Goal: Information Seeking & Learning: Learn about a topic

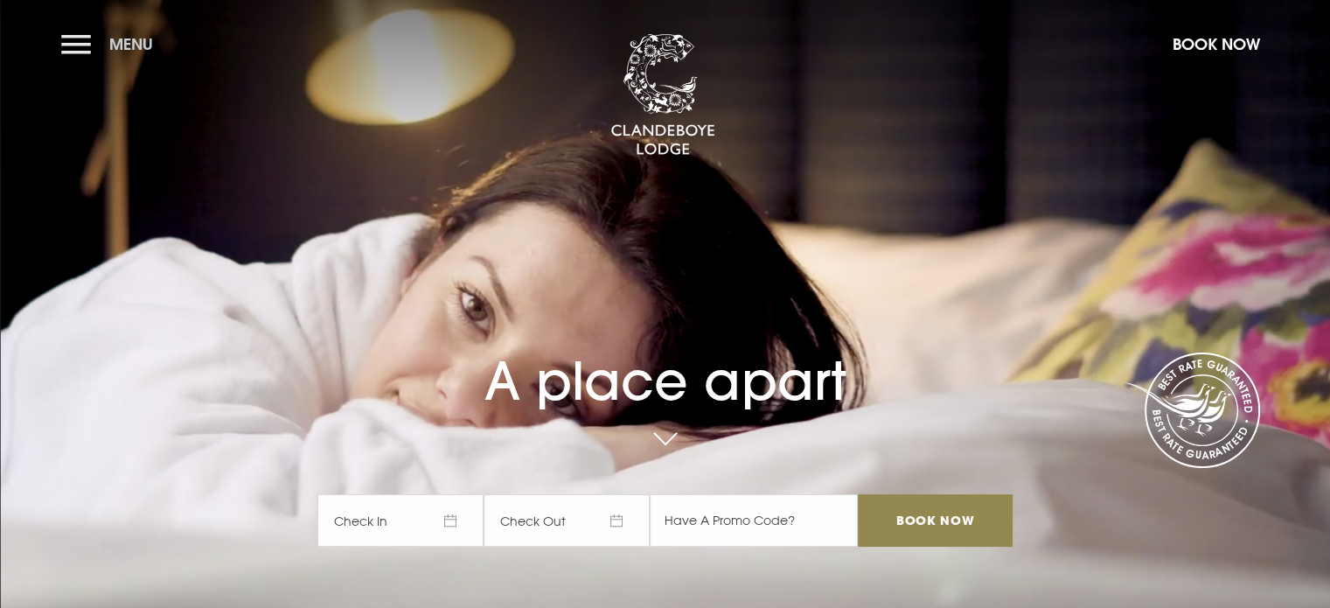
click at [79, 39] on button "Menu" at bounding box center [111, 44] width 101 height 38
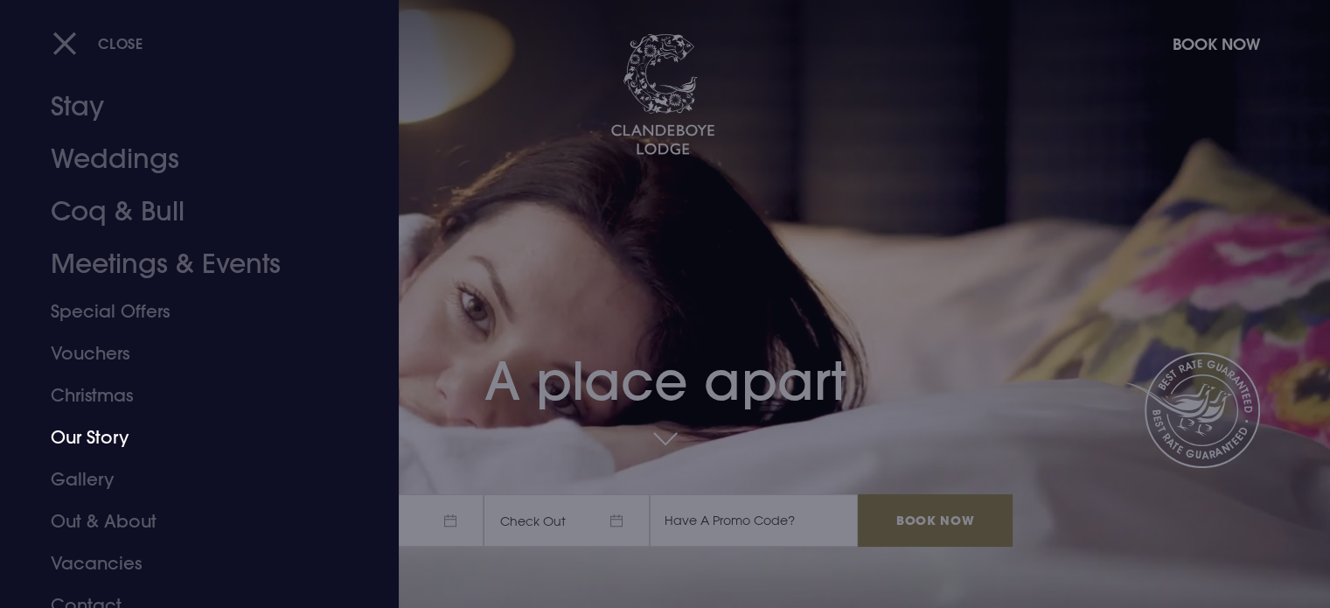
scroll to position [49, 0]
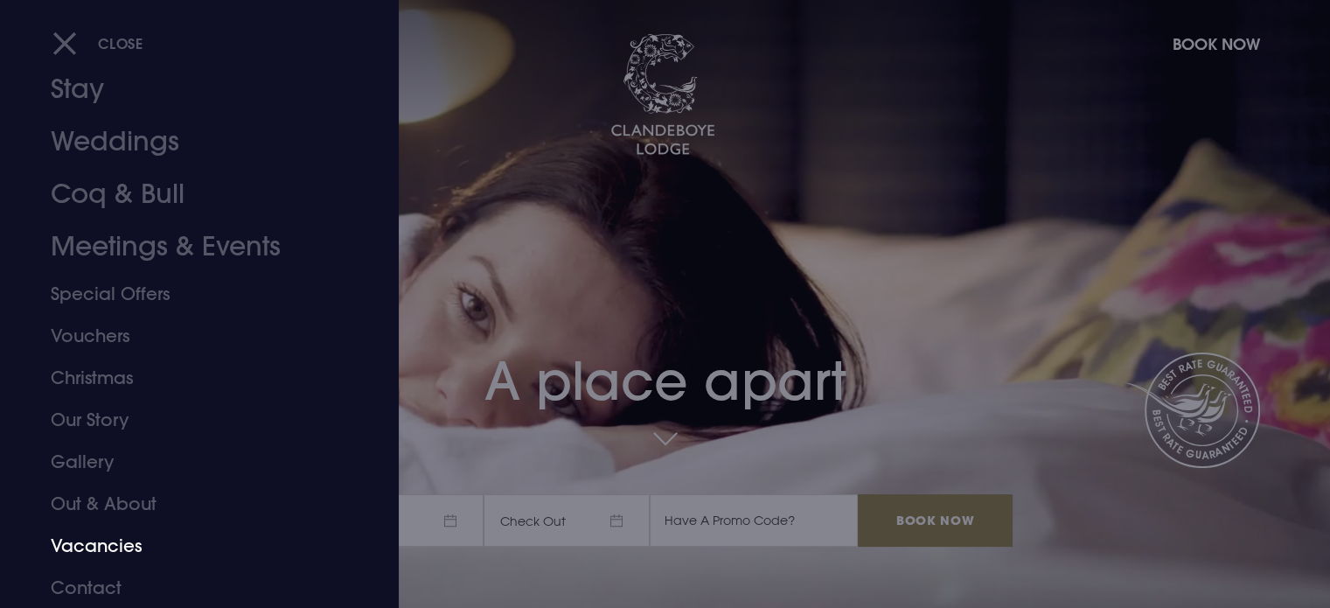
click at [116, 552] on link "Vacancies" at bounding box center [189, 546] width 276 height 42
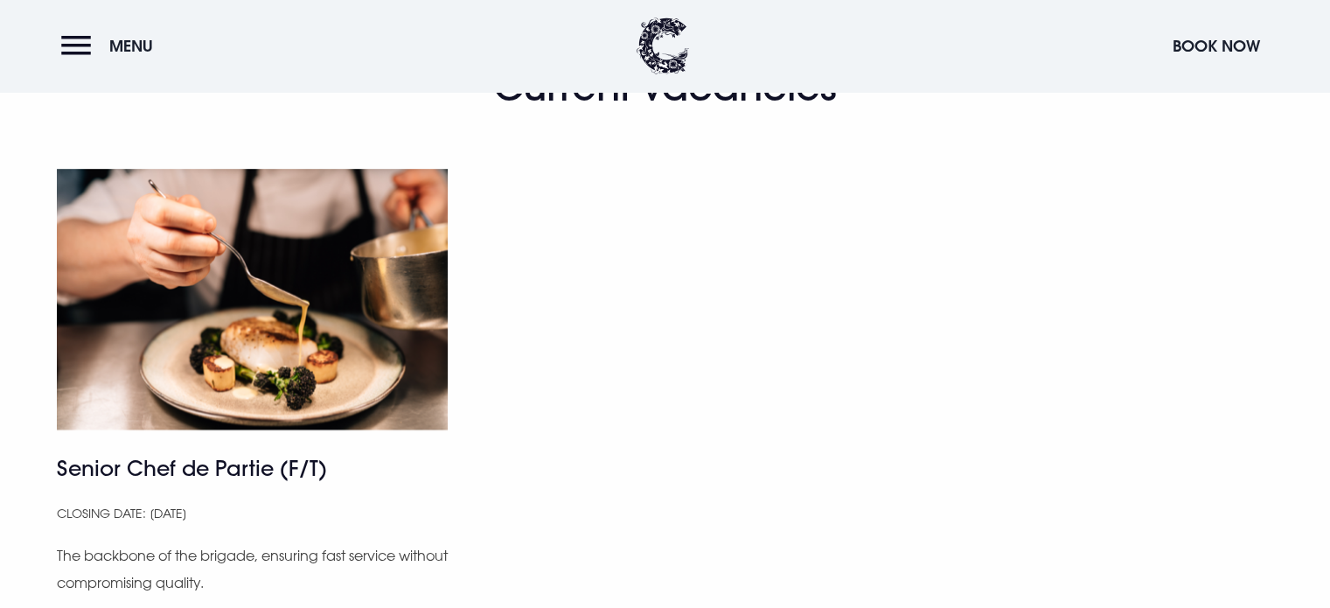
scroll to position [1050, 0]
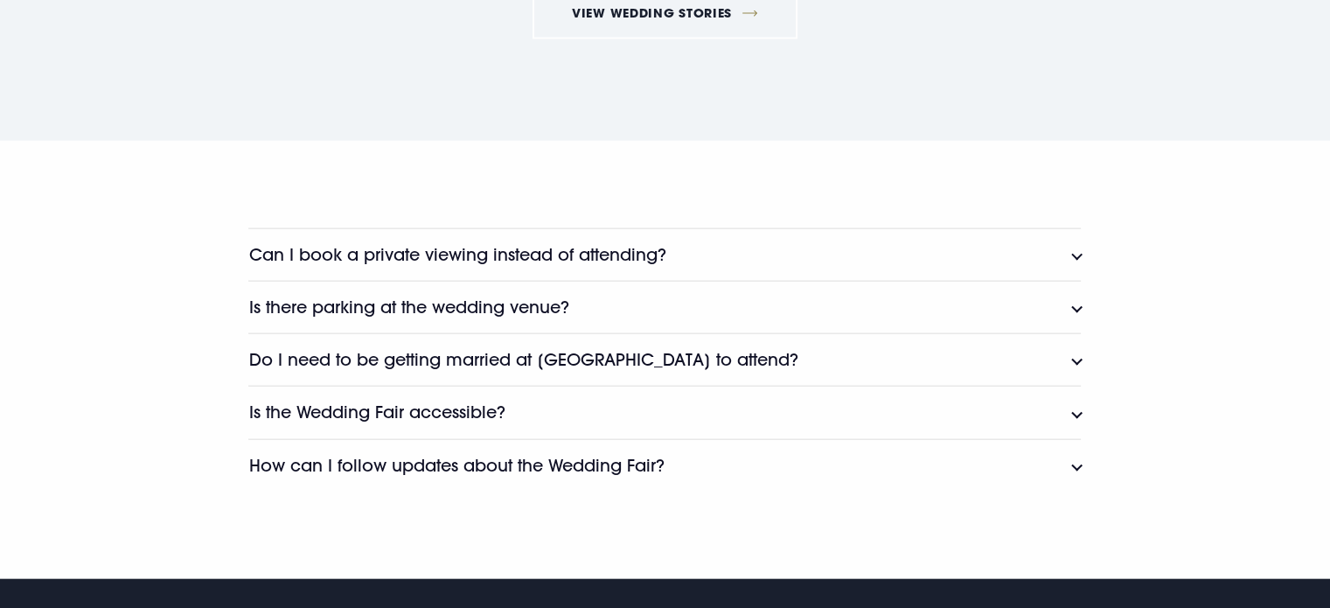
scroll to position [3866, 0]
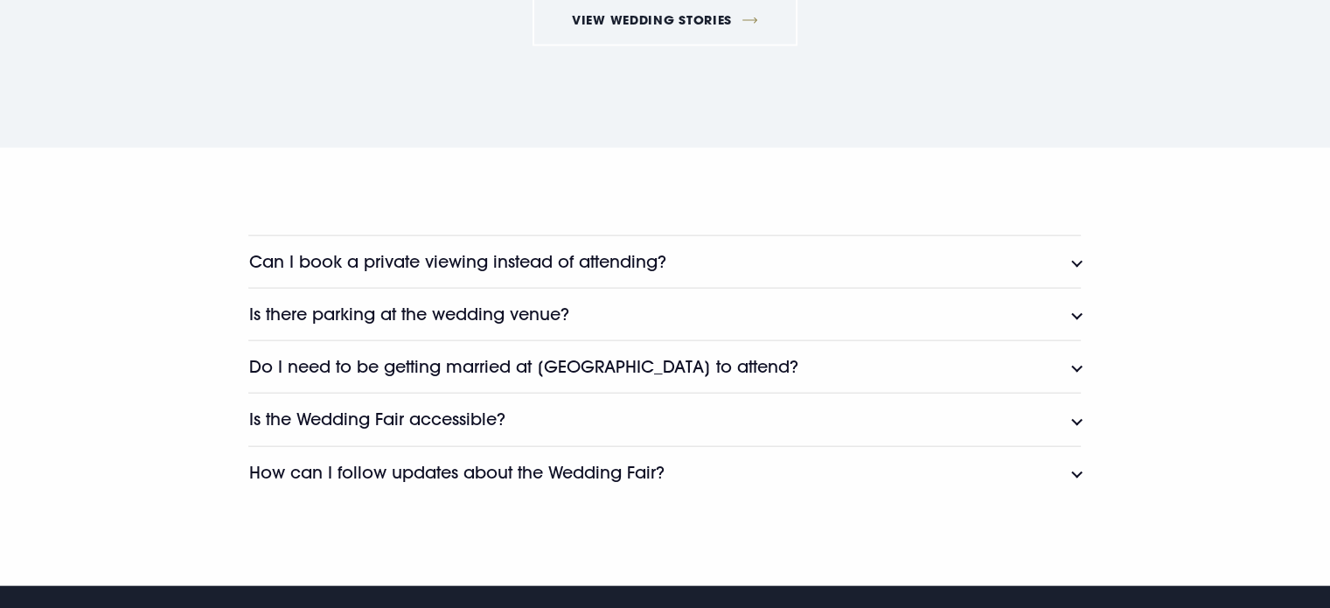
click at [1078, 262] on button "Can I book a private viewing instead of attending?" at bounding box center [664, 261] width 833 height 52
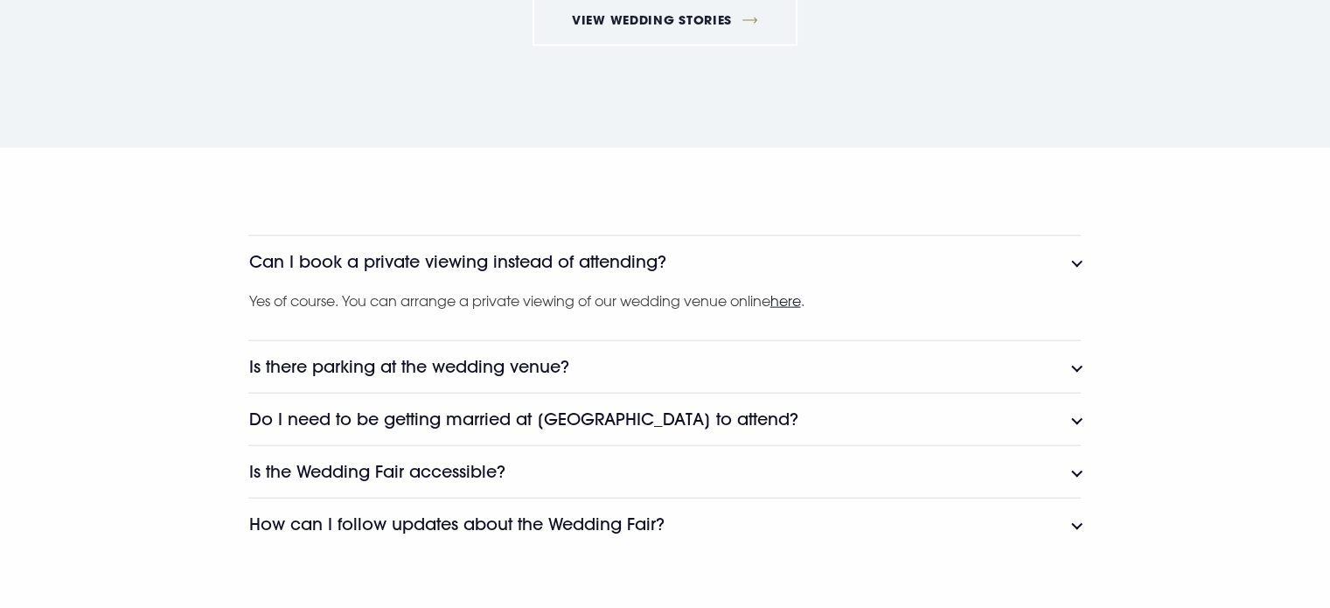
click at [1065, 361] on button "Is there parking at the wedding venue?" at bounding box center [664, 366] width 833 height 52
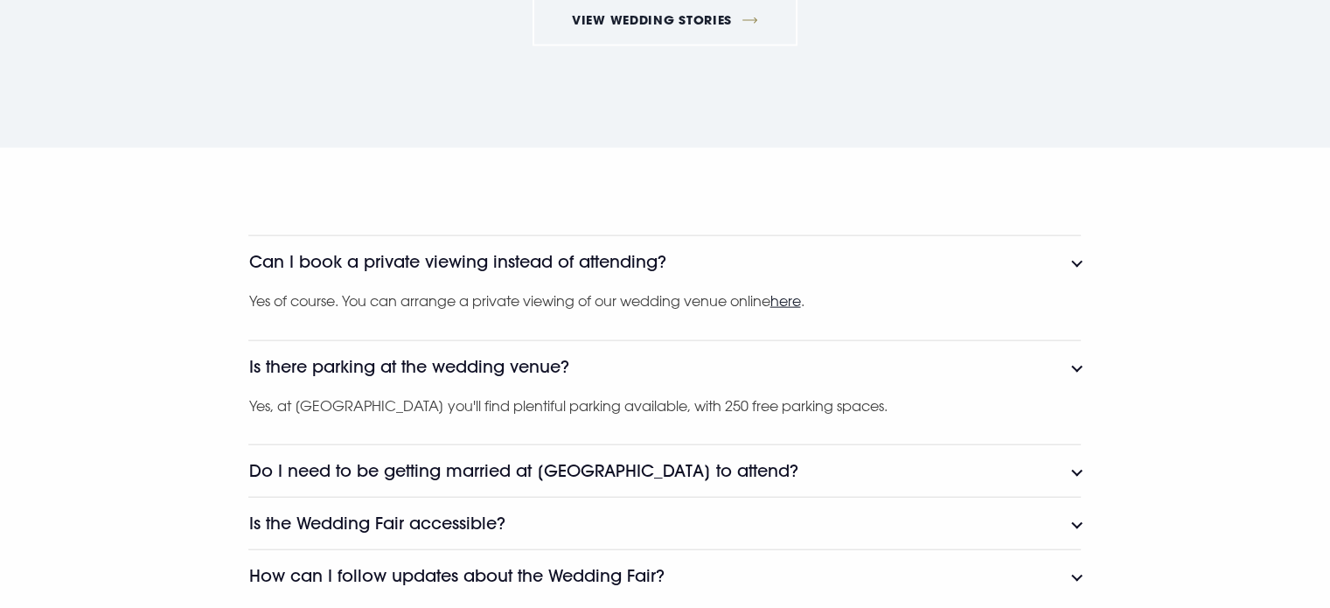
click at [1071, 471] on button "Do I need to be getting married at Clandeboye Lodge to attend?" at bounding box center [664, 470] width 833 height 52
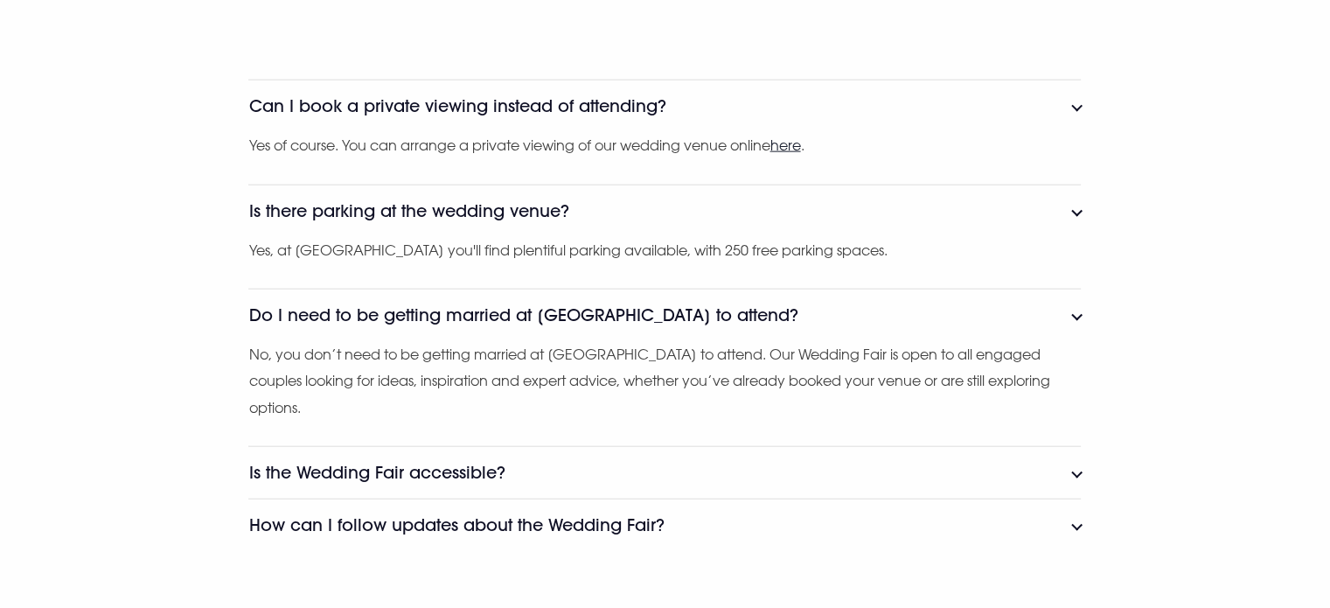
scroll to position [4041, 0]
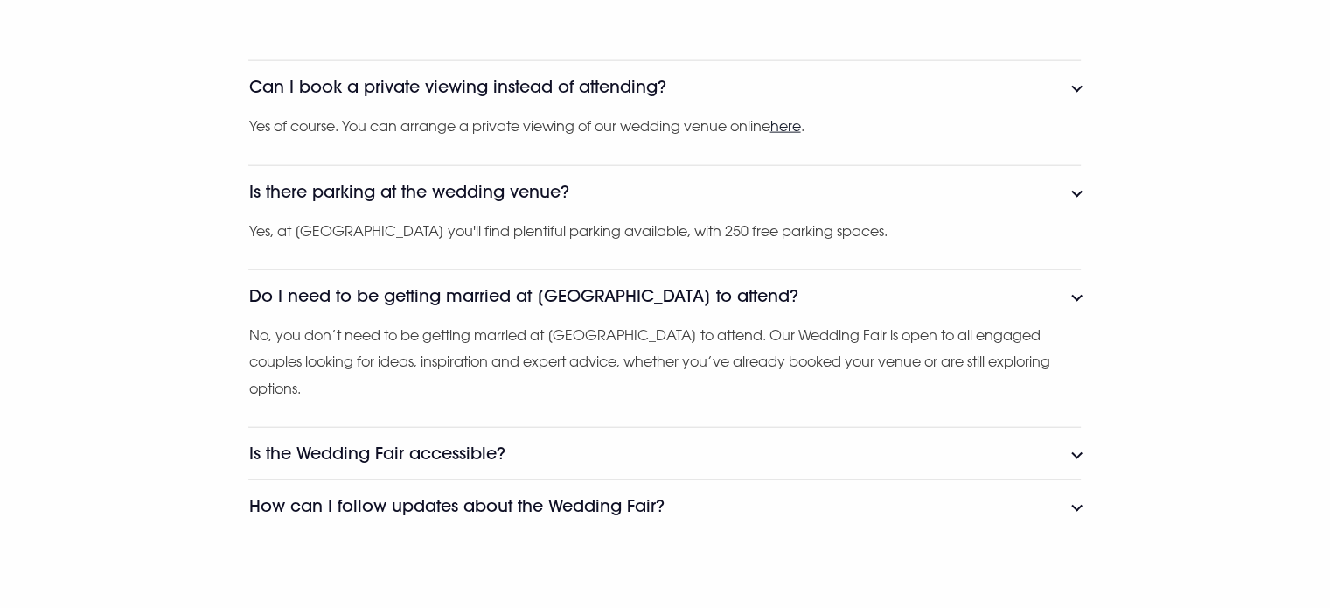
click at [1079, 452] on button "Is the Wedding Fair accessible?" at bounding box center [664, 453] width 833 height 52
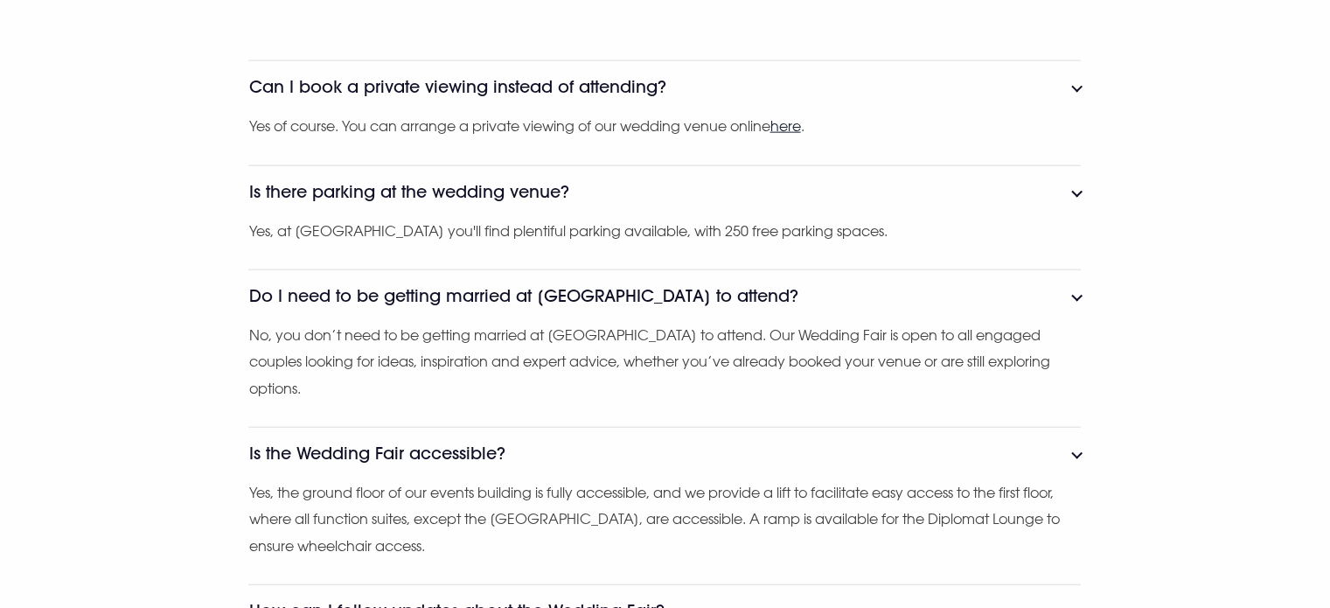
scroll to position [4128, 0]
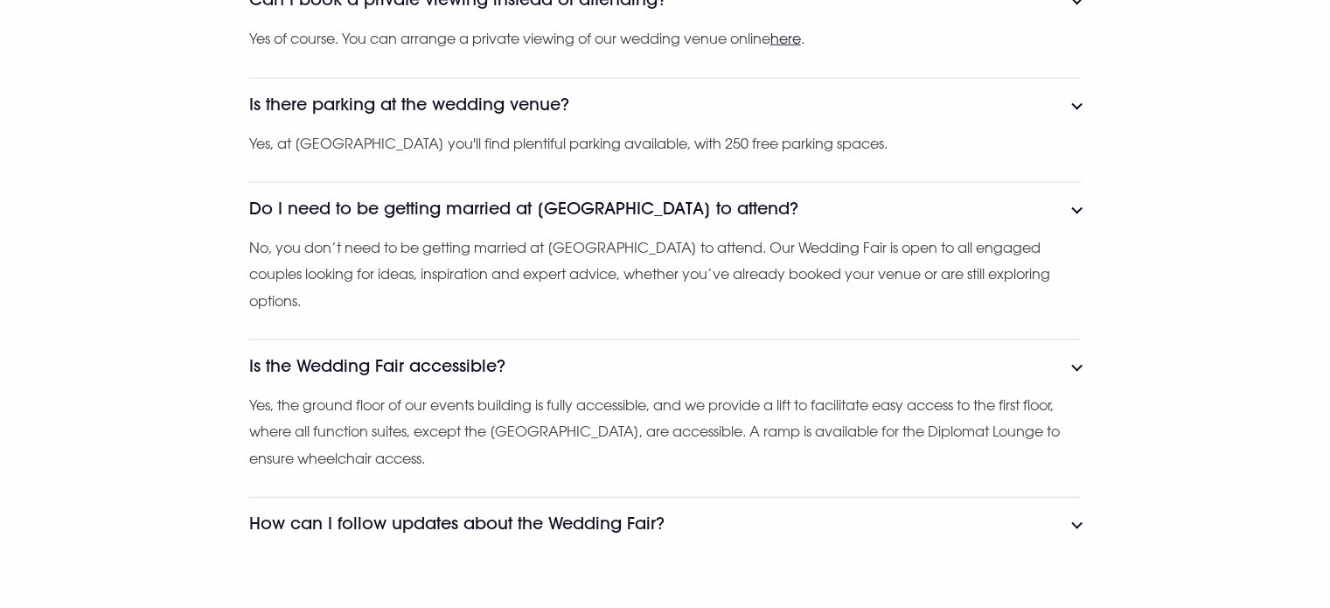
click at [1071, 520] on button "How can I follow updates about the Wedding Fair?" at bounding box center [664, 523] width 833 height 52
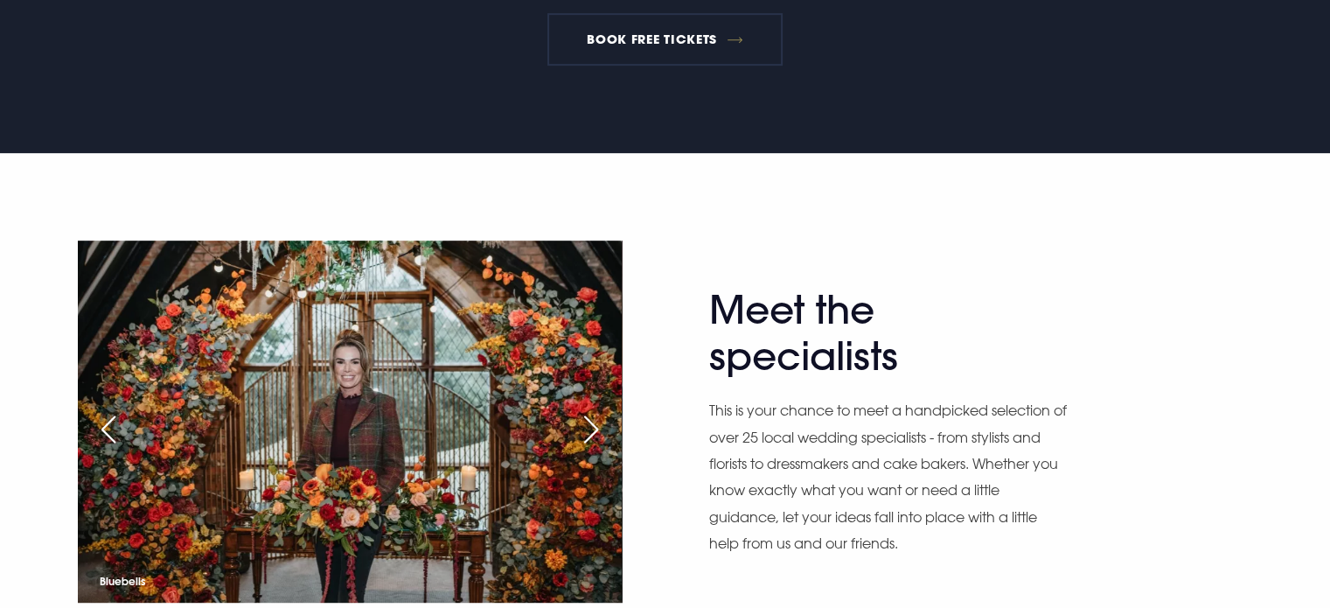
scroll to position [892, 0]
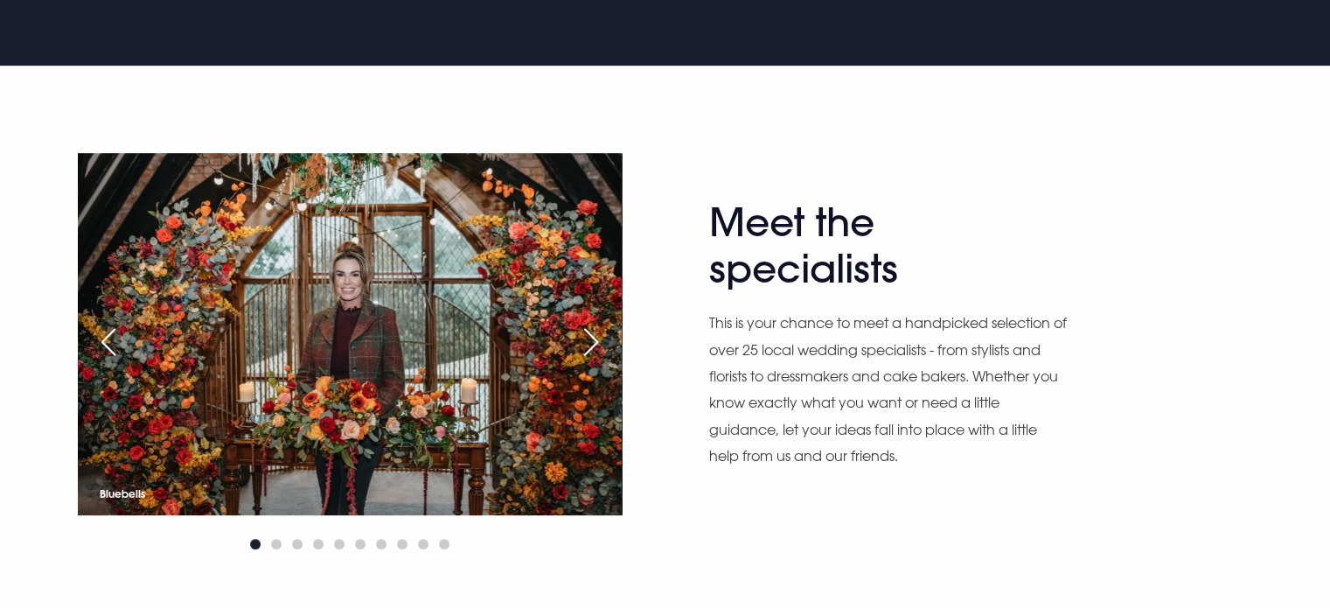
click at [598, 340] on div "Next slide" at bounding box center [591, 342] width 44 height 38
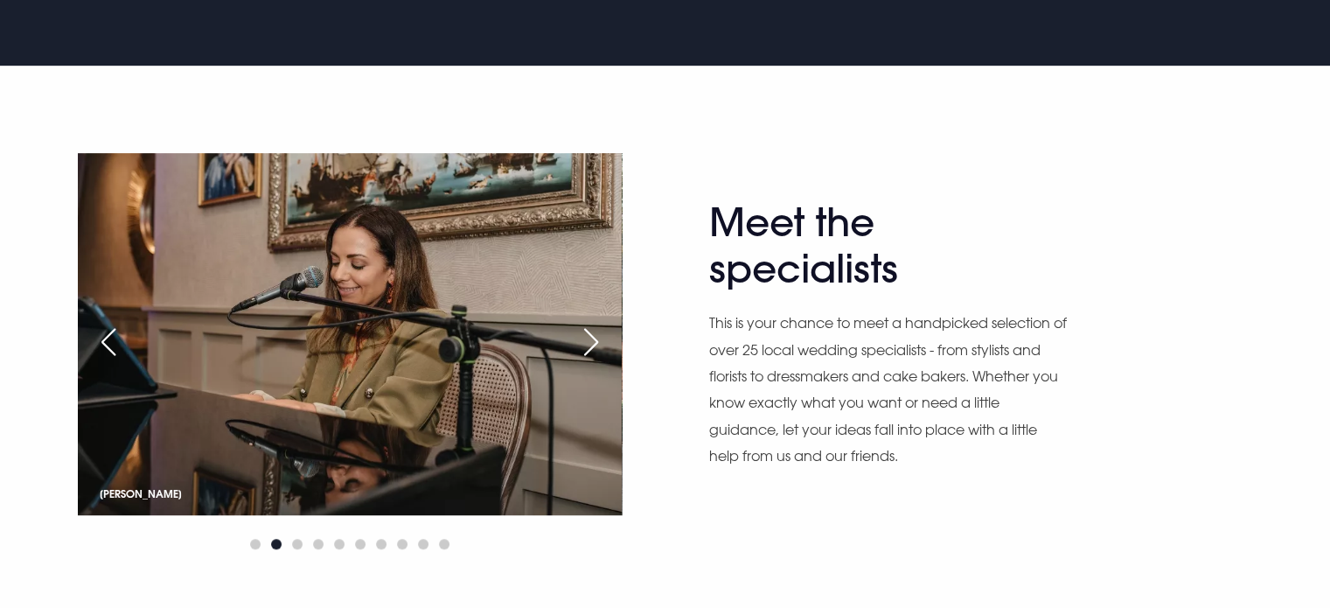
click at [598, 340] on div "Next slide" at bounding box center [591, 342] width 44 height 38
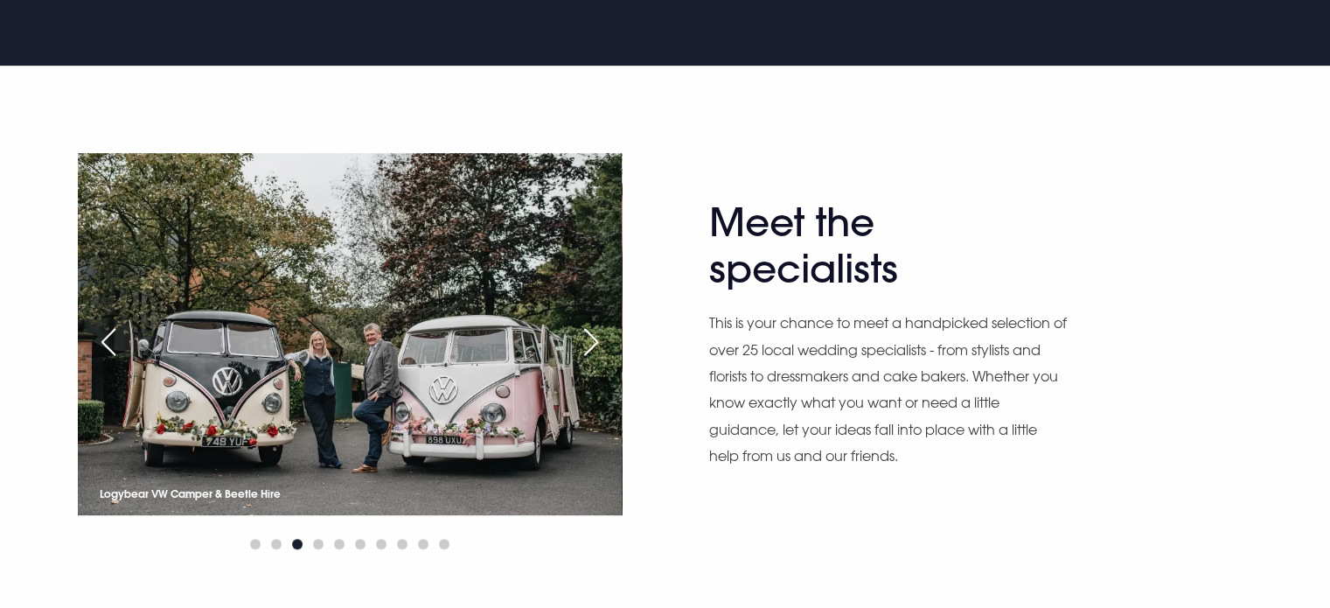
click at [598, 340] on div "Next slide" at bounding box center [591, 342] width 44 height 38
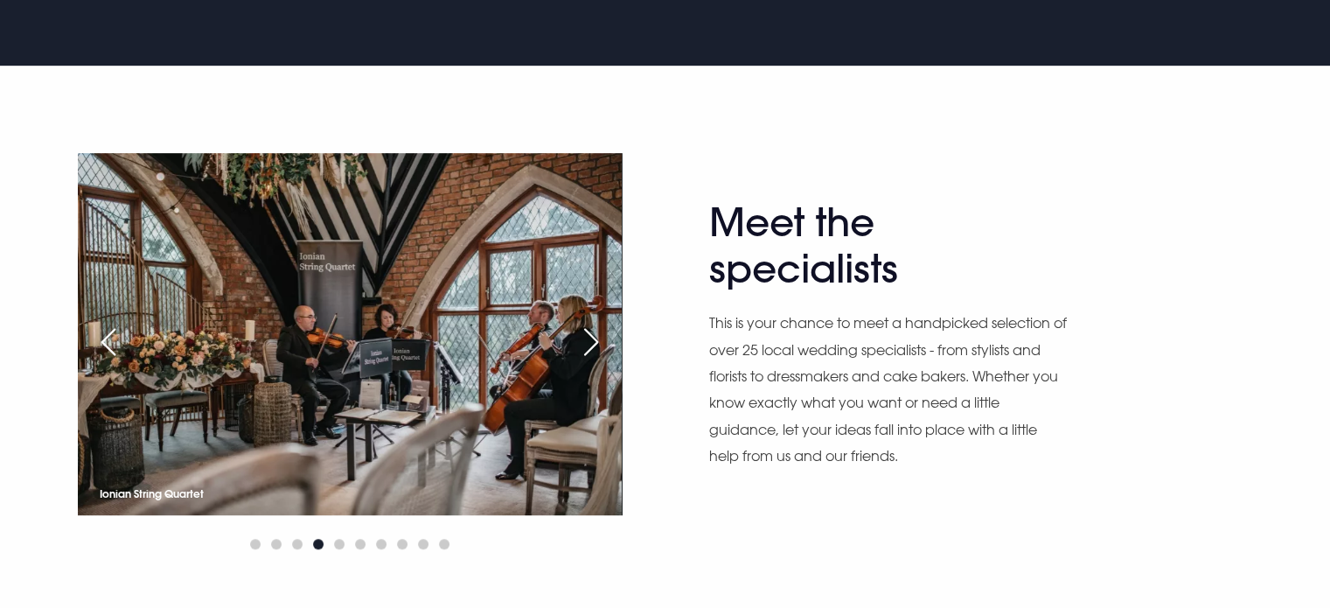
click at [598, 340] on div "Next slide" at bounding box center [591, 342] width 44 height 38
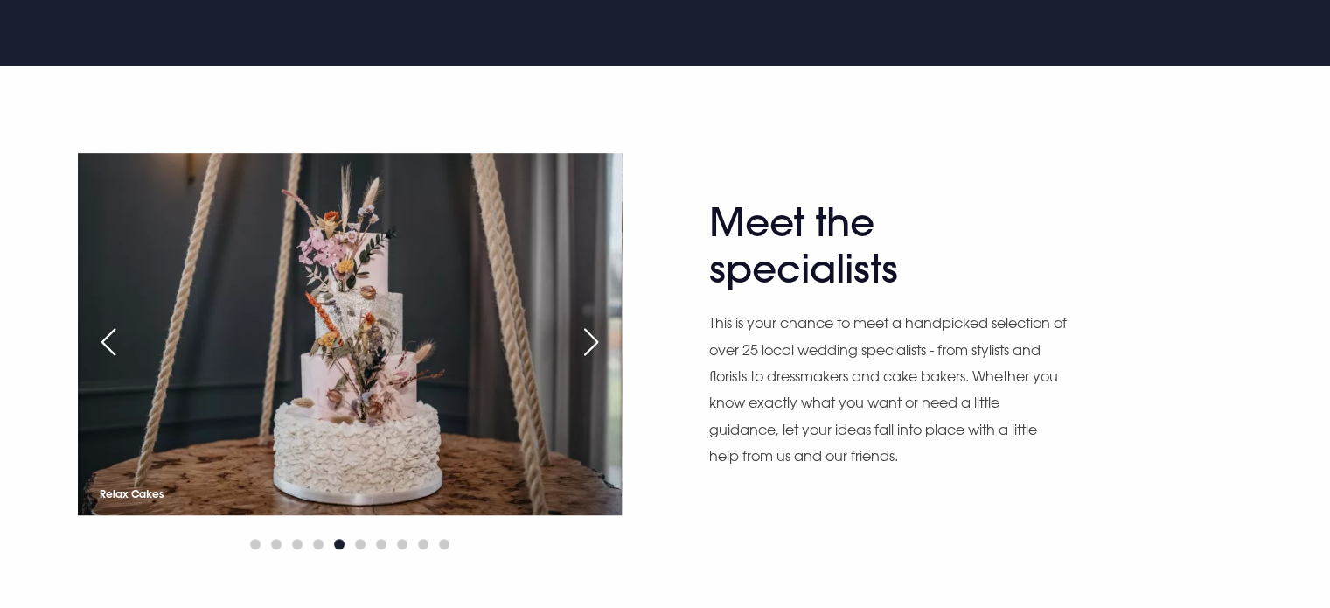
click at [598, 339] on div "Next slide" at bounding box center [591, 342] width 44 height 38
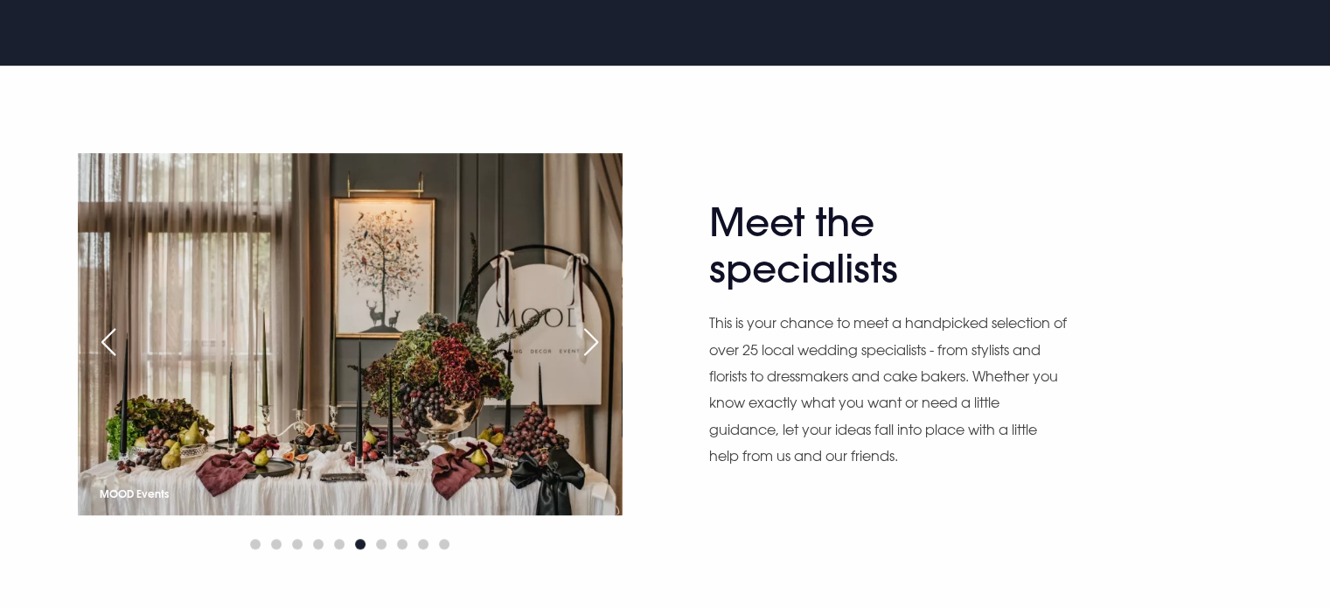
click at [598, 339] on div "Next slide" at bounding box center [591, 342] width 44 height 38
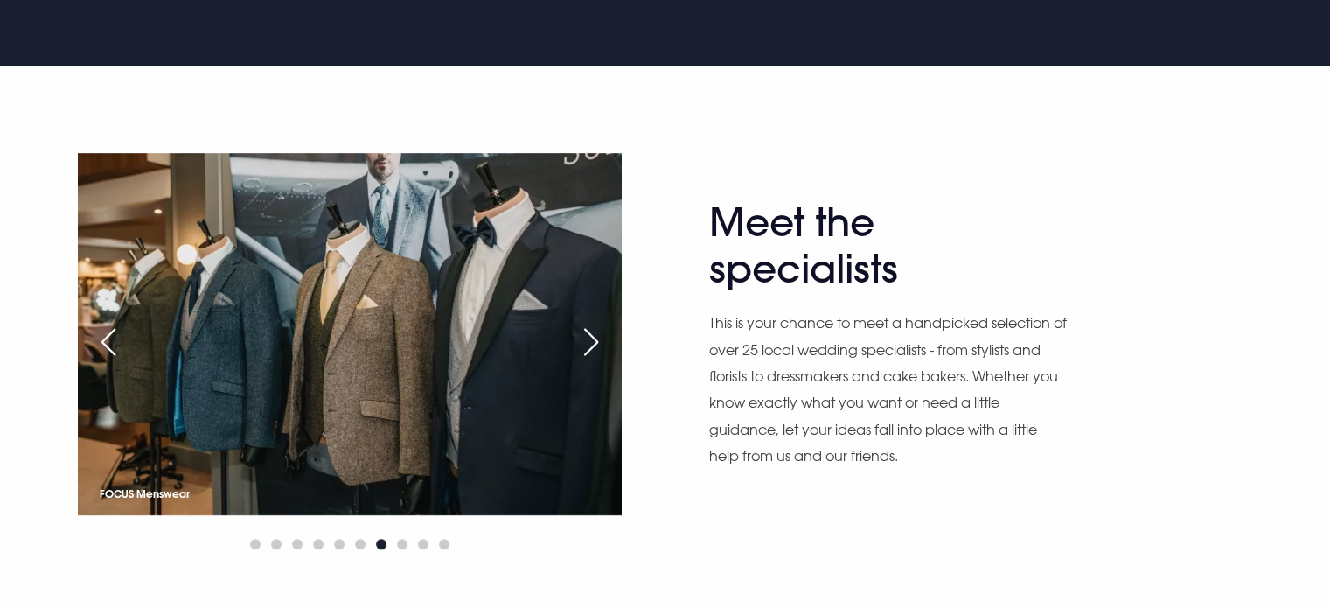
click at [598, 339] on div "Next slide" at bounding box center [591, 342] width 44 height 38
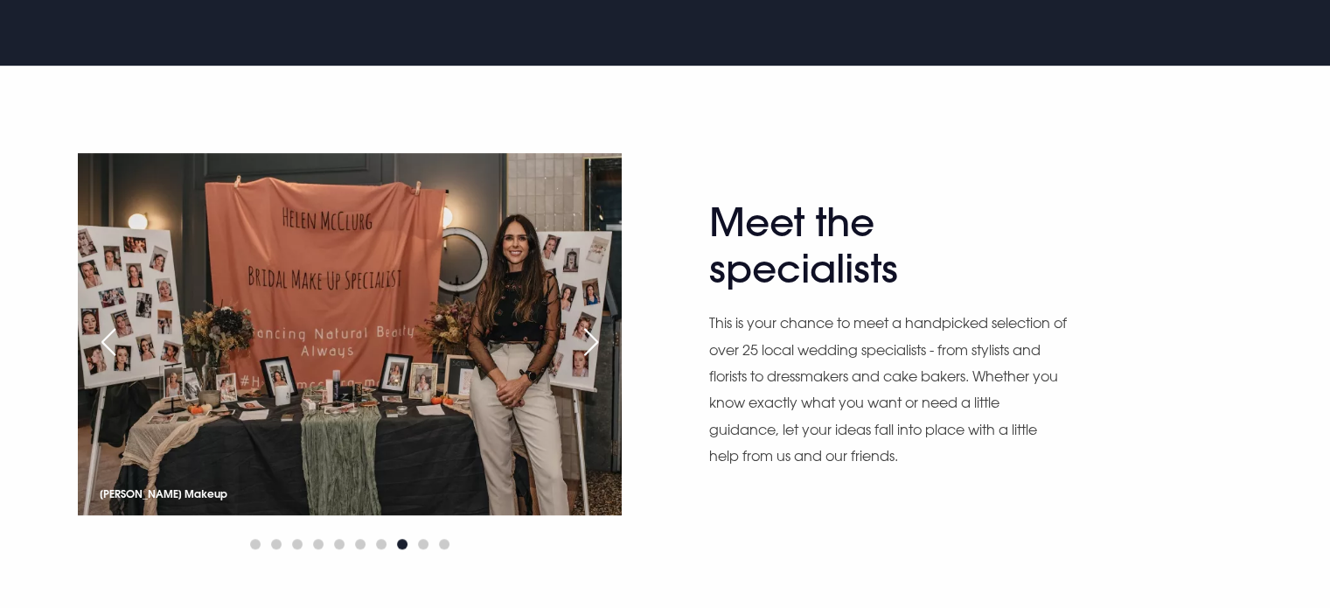
click at [598, 339] on div "Next slide" at bounding box center [591, 342] width 44 height 38
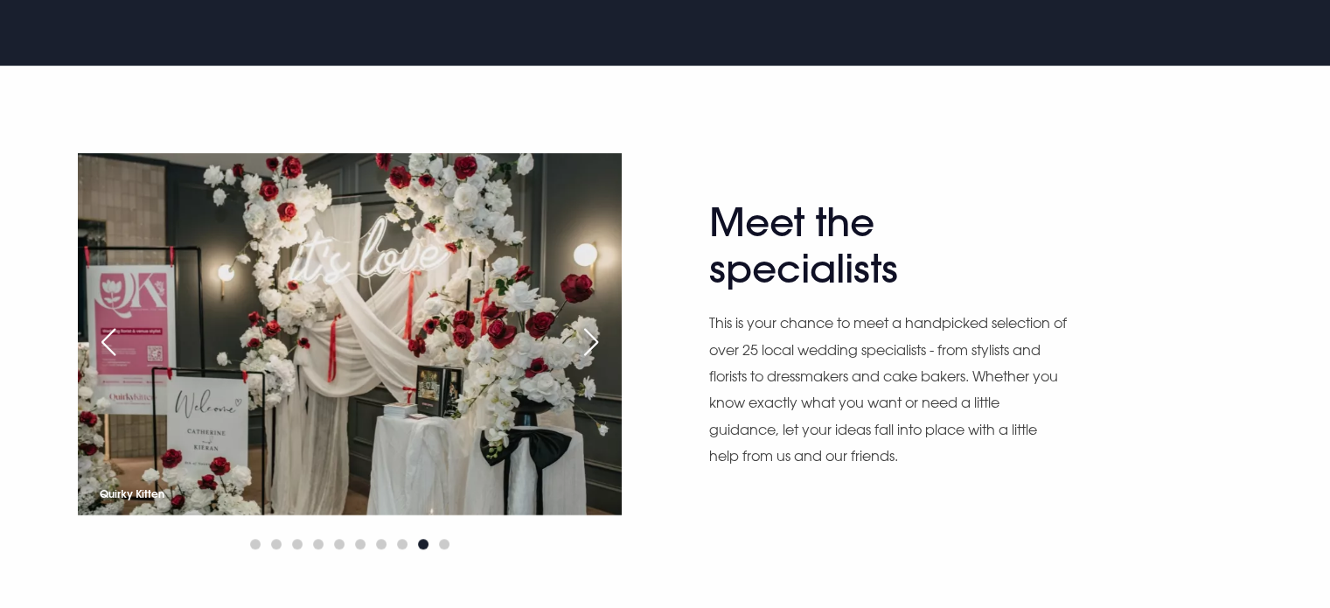
click at [598, 339] on div "Next slide" at bounding box center [591, 342] width 44 height 38
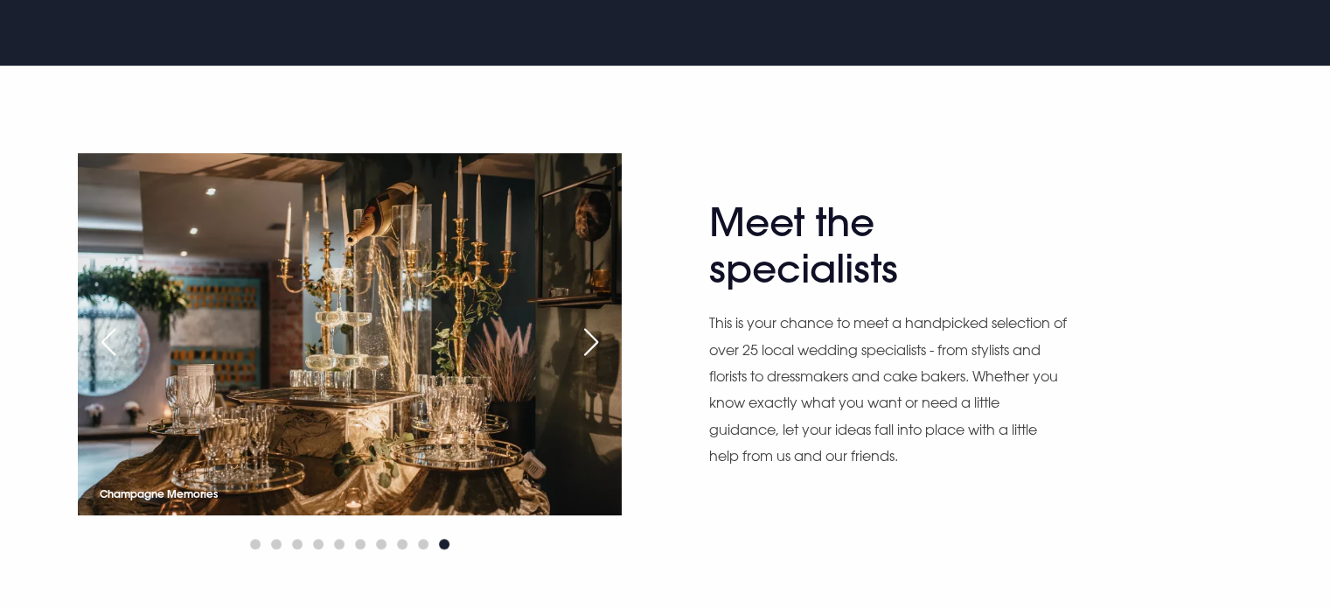
click at [598, 339] on div "Next slide" at bounding box center [591, 342] width 44 height 38
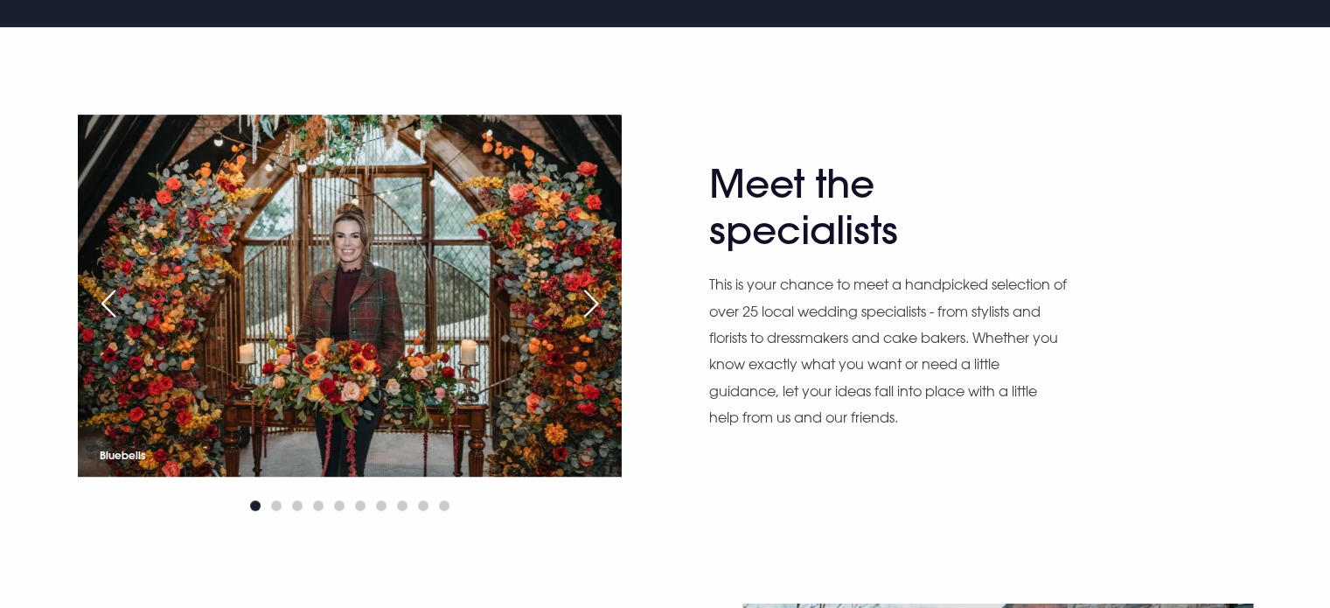
scroll to position [962, 0]
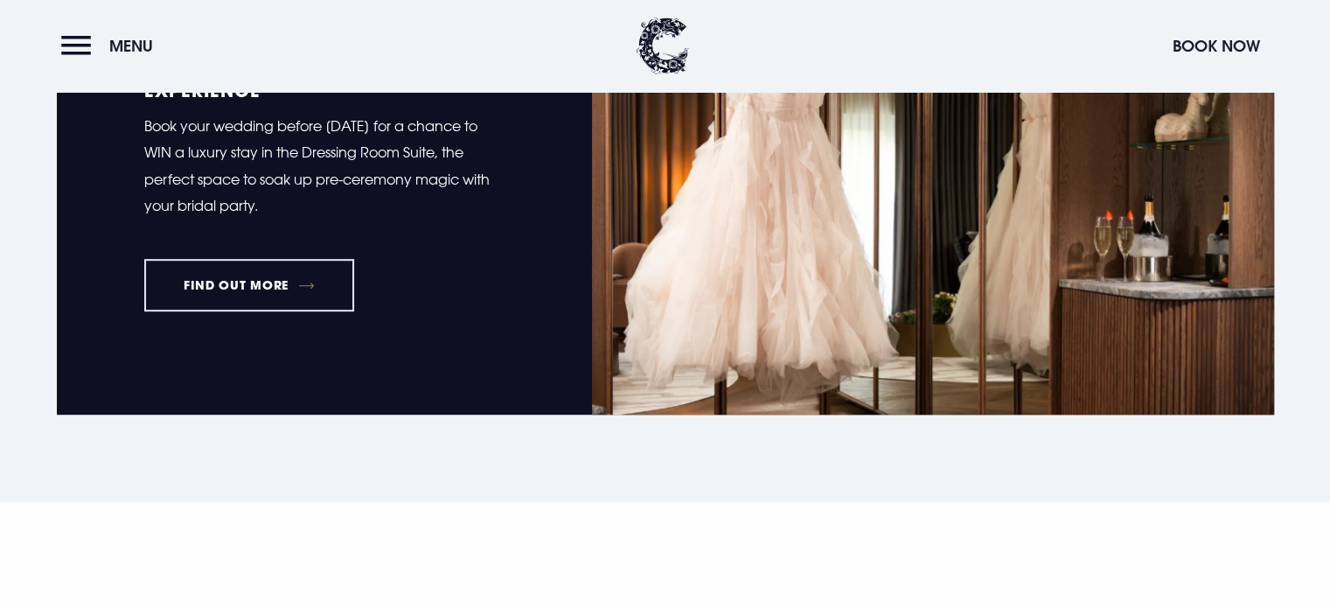
scroll to position [525, 0]
